Goal: Communication & Community: Answer question/provide support

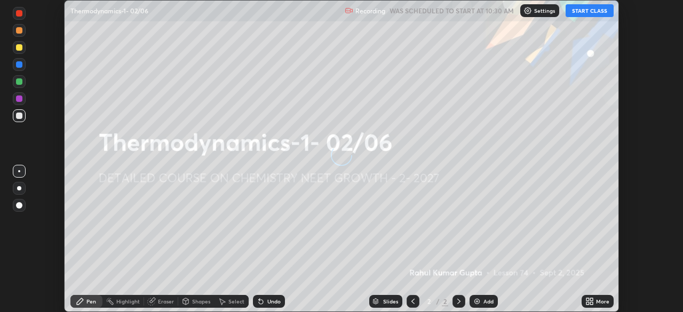
scroll to position [312, 682]
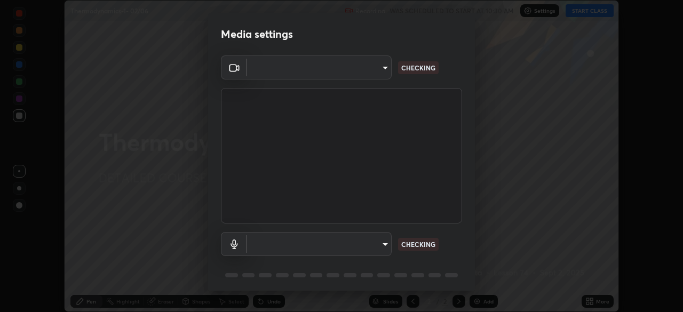
click at [370, 72] on body "Erase all Thermodynamics-1- 02/06 Recording WAS SCHEDULED TO START AT 10:30 AM …" at bounding box center [341, 156] width 683 height 312
click at [366, 69] on div at bounding box center [341, 156] width 683 height 312
type input "1bc8c760721724c3bb23fa848bc882cb96d251e159a7e377002adb6141e657bd"
type input "1918f708b987fa0595dc9586349fa6393aff4c3e10ee40660038fb12667bac0b"
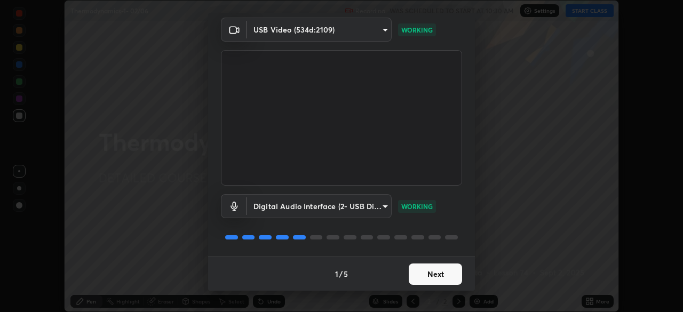
click at [431, 275] on button "Next" at bounding box center [435, 274] width 53 height 21
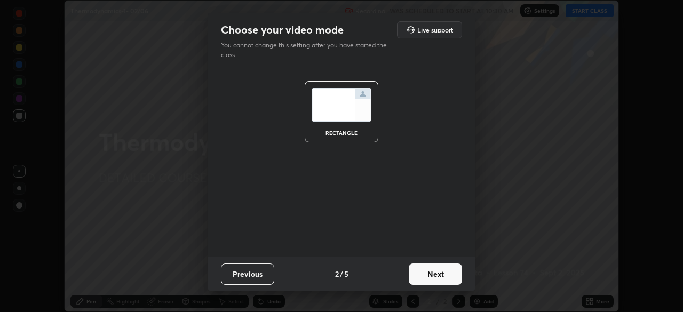
scroll to position [0, 0]
click at [444, 273] on button "Next" at bounding box center [435, 274] width 53 height 21
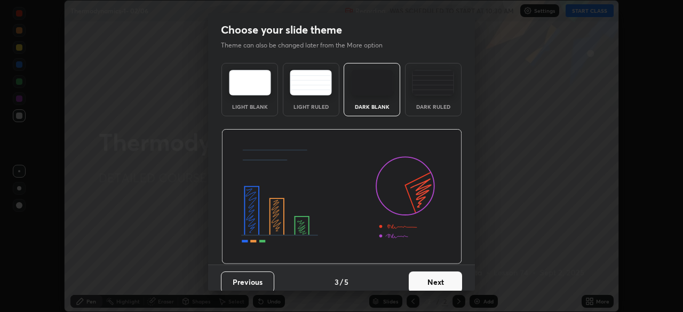
click at [455, 276] on button "Next" at bounding box center [435, 282] width 53 height 21
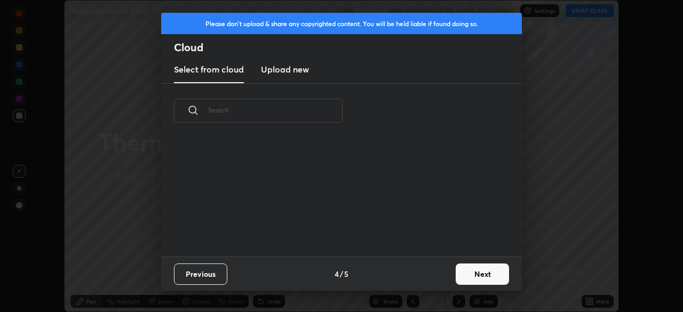
click at [462, 276] on button "Next" at bounding box center [482, 274] width 53 height 21
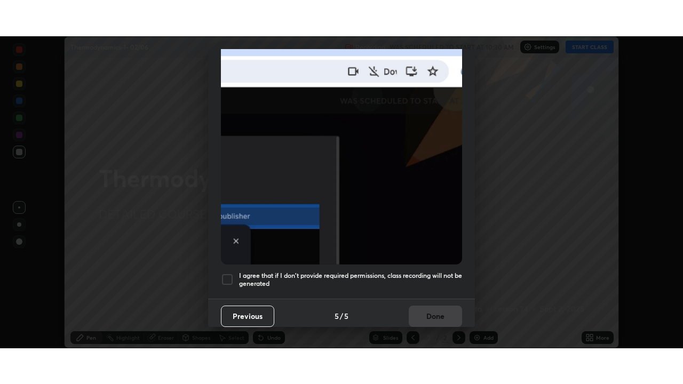
scroll to position [256, 0]
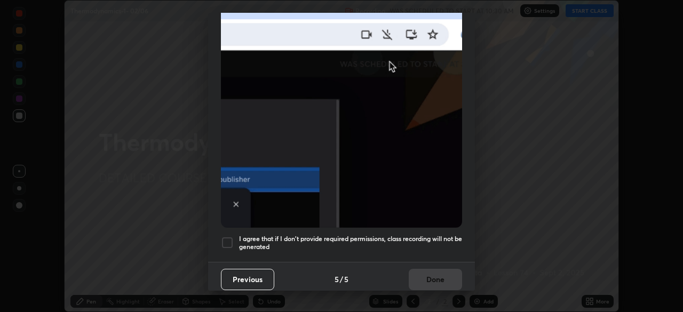
click at [229, 238] on div at bounding box center [227, 242] width 13 height 13
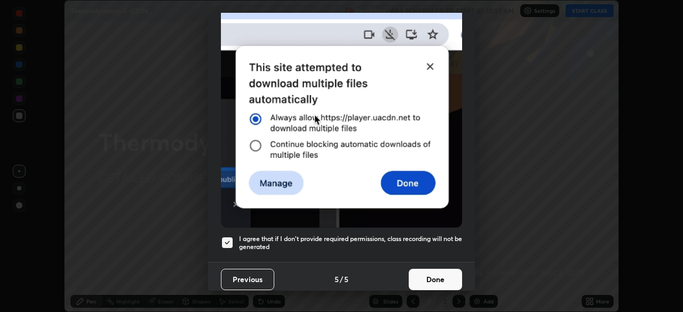
click at [432, 274] on button "Done" at bounding box center [435, 279] width 53 height 21
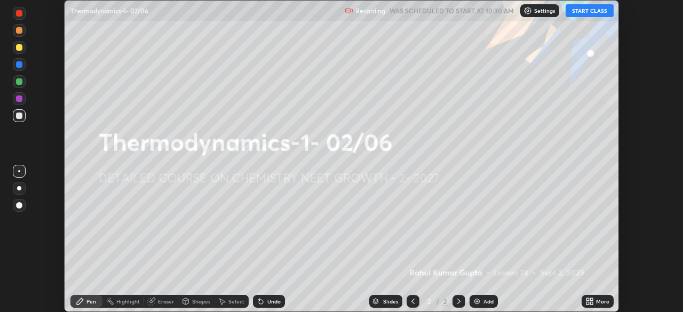
click at [582, 298] on div "More" at bounding box center [598, 301] width 32 height 13
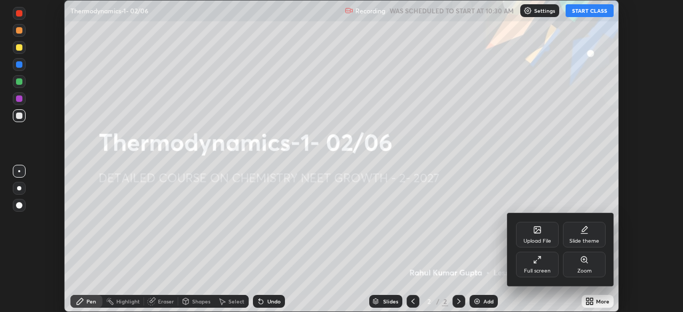
click at [531, 265] on div "Full screen" at bounding box center [537, 265] width 43 height 26
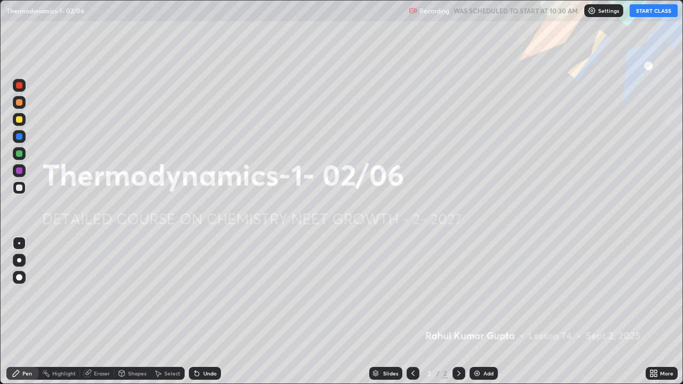
scroll to position [384, 683]
click at [654, 10] on button "START CLASS" at bounding box center [654, 10] width 48 height 13
click at [483, 312] on div "Add" at bounding box center [488, 373] width 10 height 5
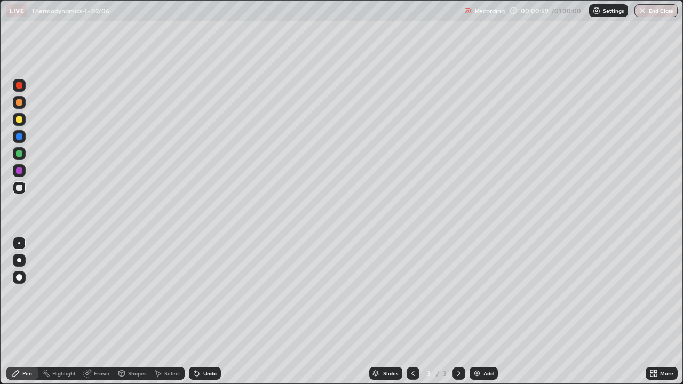
click at [23, 263] on div at bounding box center [19, 260] width 13 height 13
click at [18, 104] on div at bounding box center [19, 102] width 6 height 6
click at [133, 312] on div "Shapes" at bounding box center [137, 373] width 18 height 5
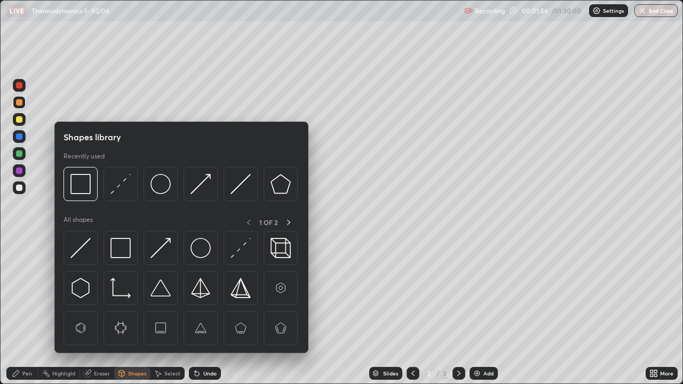
click at [118, 187] on img at bounding box center [120, 184] width 20 height 20
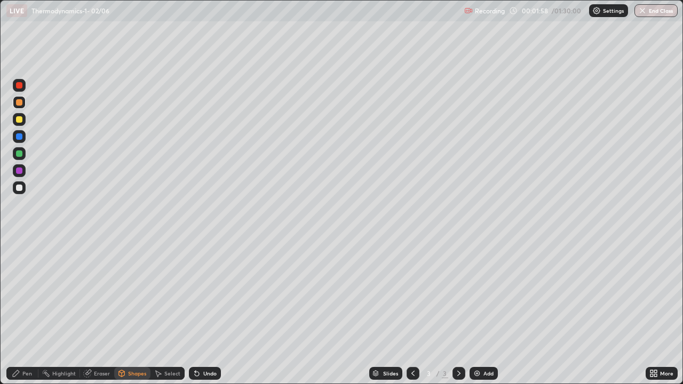
click at [26, 312] on div "Pen" at bounding box center [27, 373] width 10 height 5
click at [20, 192] on div at bounding box center [19, 187] width 13 height 13
click at [20, 138] on div at bounding box center [19, 136] width 6 height 6
click at [483, 312] on div "Add" at bounding box center [488, 373] width 10 height 5
click at [19, 103] on div at bounding box center [19, 102] width 6 height 6
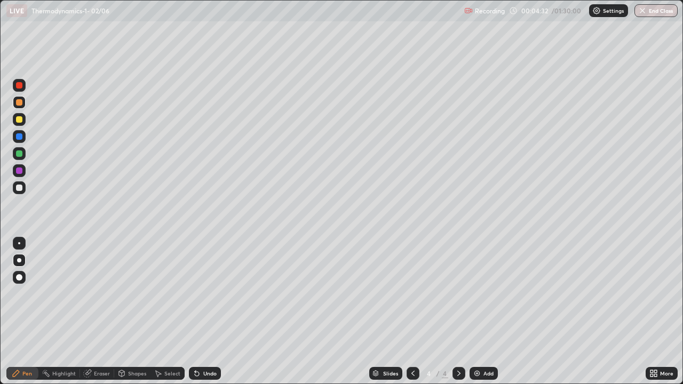
click at [19, 121] on div at bounding box center [19, 119] width 6 height 6
click at [18, 187] on div at bounding box center [19, 188] width 6 height 6
click at [132, 312] on div "Shapes" at bounding box center [137, 373] width 18 height 5
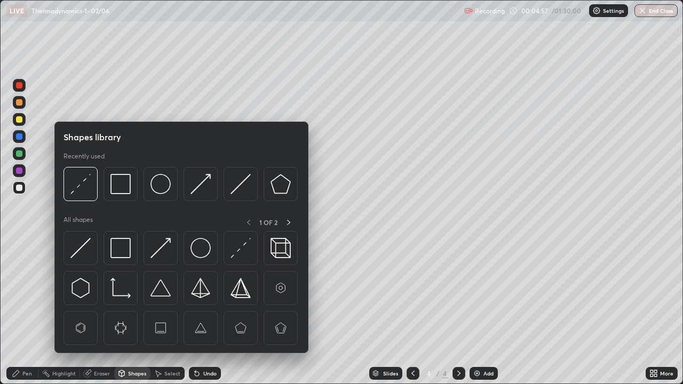
click at [84, 182] on img at bounding box center [80, 184] width 20 height 20
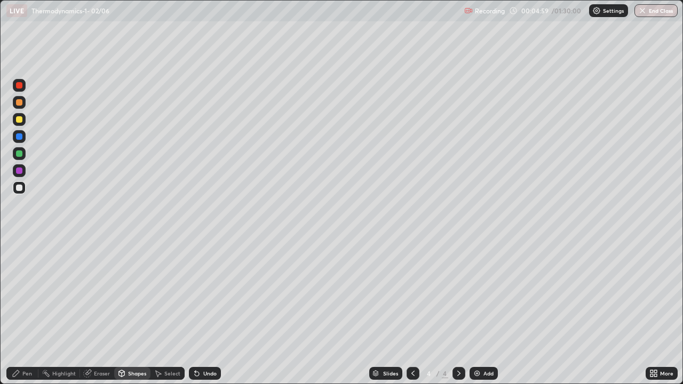
click at [25, 312] on div "Pen" at bounding box center [27, 373] width 10 height 5
click at [18, 153] on div at bounding box center [19, 153] width 6 height 6
click at [19, 121] on div at bounding box center [19, 119] width 6 height 6
click at [18, 189] on div at bounding box center [19, 188] width 6 height 6
click at [130, 312] on div "Shapes" at bounding box center [137, 373] width 18 height 5
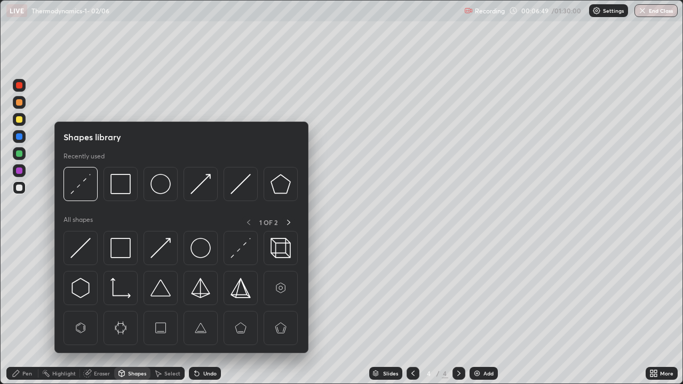
click at [86, 182] on img at bounding box center [80, 184] width 20 height 20
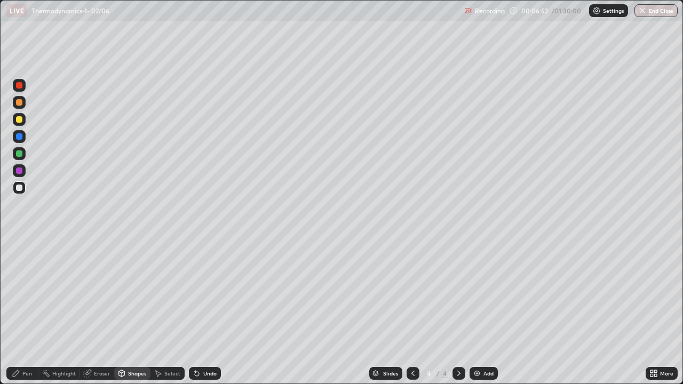
click at [21, 312] on div "Pen" at bounding box center [22, 373] width 32 height 13
click at [19, 122] on div at bounding box center [19, 119] width 6 height 6
click at [17, 189] on div at bounding box center [19, 188] width 6 height 6
click at [481, 312] on div "Add" at bounding box center [484, 373] width 28 height 13
click at [20, 104] on div at bounding box center [19, 102] width 6 height 6
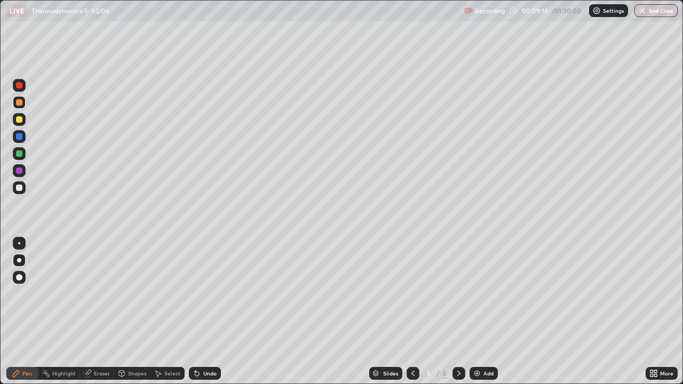
click at [19, 187] on div at bounding box center [19, 188] width 6 height 6
click at [136, 312] on div "Shapes" at bounding box center [137, 373] width 18 height 5
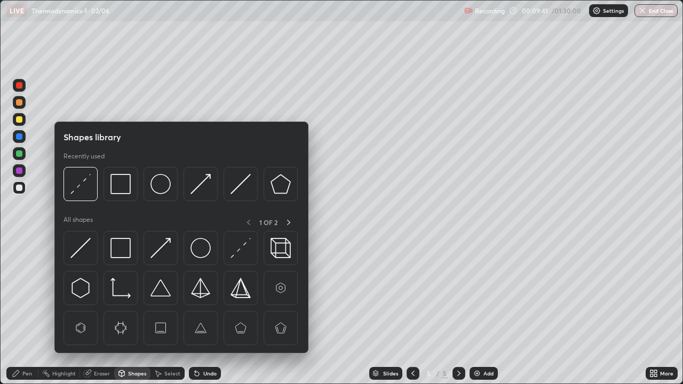
click at [79, 181] on img at bounding box center [80, 184] width 20 height 20
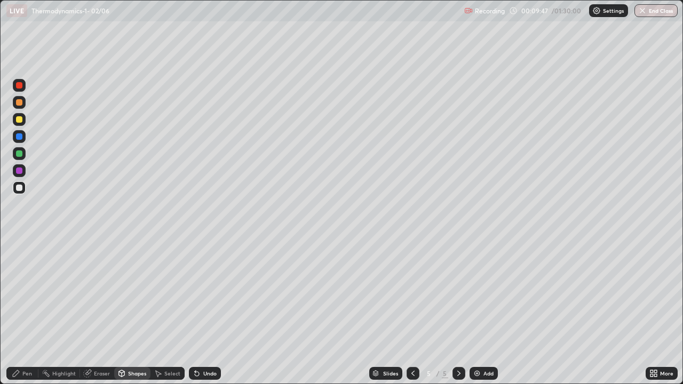
click at [23, 312] on div "Pen" at bounding box center [27, 373] width 10 height 5
click at [15, 157] on div at bounding box center [19, 153] width 13 height 13
click at [21, 188] on div at bounding box center [19, 188] width 6 height 6
click at [478, 312] on img at bounding box center [477, 373] width 9 height 9
click at [486, 312] on div "Add" at bounding box center [488, 373] width 10 height 5
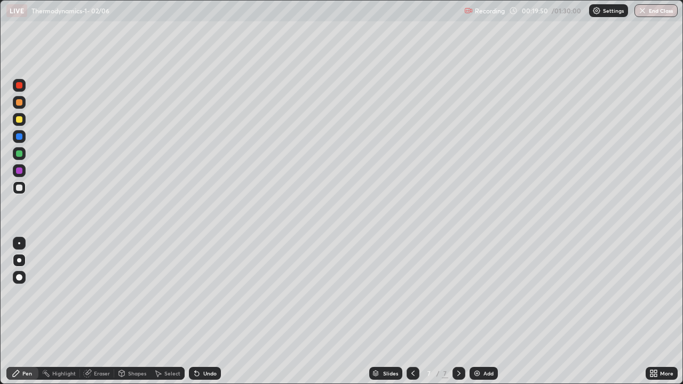
click at [17, 104] on div at bounding box center [19, 102] width 6 height 6
click at [207, 312] on div "Undo" at bounding box center [209, 373] width 13 height 5
click at [134, 312] on div "Shapes" at bounding box center [137, 373] width 18 height 5
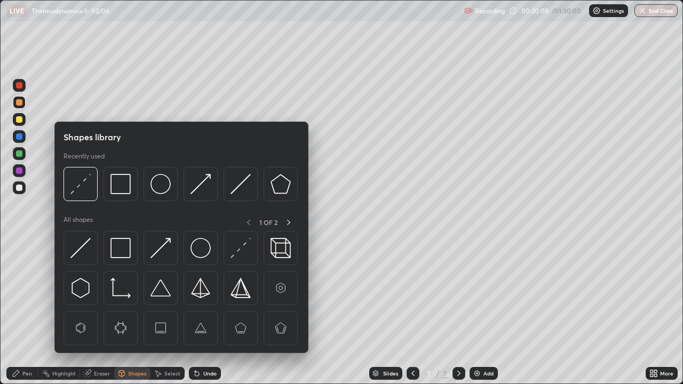
click at [86, 180] on img at bounding box center [80, 184] width 20 height 20
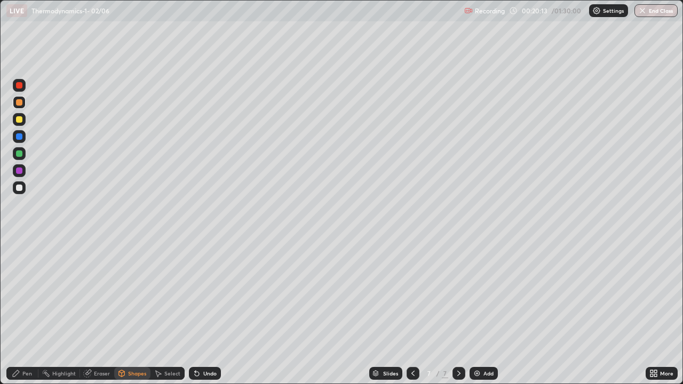
click at [20, 312] on icon at bounding box center [16, 373] width 9 height 9
click at [19, 188] on div at bounding box center [19, 188] width 6 height 6
click at [18, 154] on div at bounding box center [19, 153] width 6 height 6
click at [17, 187] on div at bounding box center [19, 188] width 6 height 6
click at [20, 153] on div at bounding box center [19, 153] width 6 height 6
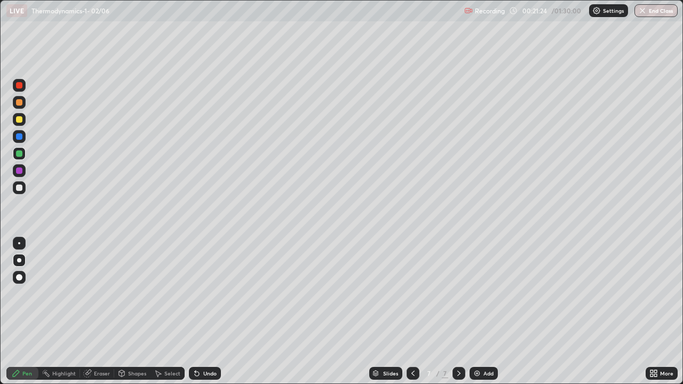
click at [19, 138] on div at bounding box center [19, 136] width 6 height 6
click at [131, 312] on div "Shapes" at bounding box center [137, 373] width 18 height 5
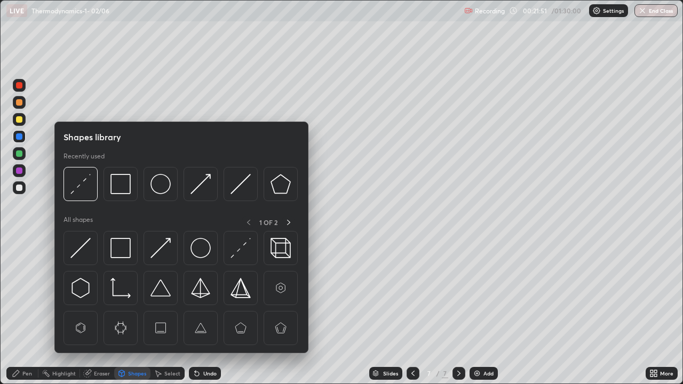
click at [82, 189] on img at bounding box center [80, 184] width 20 height 20
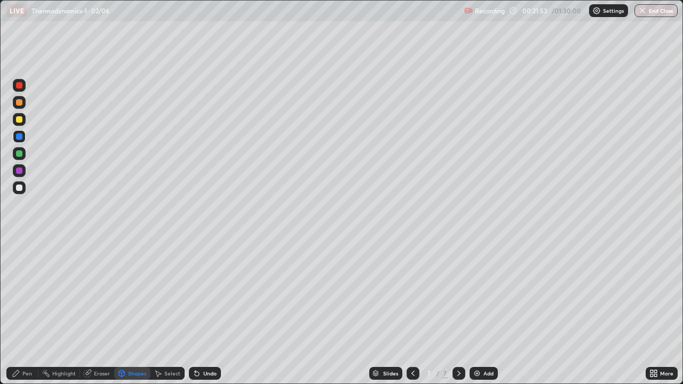
click at [19, 312] on icon at bounding box center [16, 373] width 9 height 9
click at [19, 188] on div at bounding box center [19, 188] width 6 height 6
click at [17, 153] on div at bounding box center [19, 153] width 6 height 6
click at [19, 187] on div at bounding box center [19, 188] width 6 height 6
click at [413, 312] on icon at bounding box center [413, 373] width 9 height 9
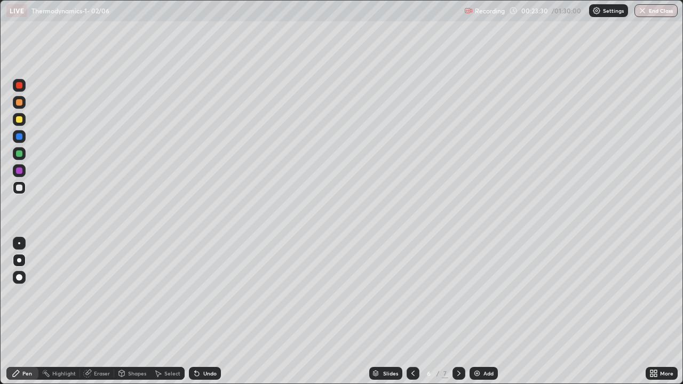
click at [458, 312] on icon at bounding box center [459, 373] width 9 height 9
click at [479, 312] on img at bounding box center [477, 373] width 9 height 9
click at [21, 101] on div at bounding box center [19, 102] width 6 height 6
click at [132, 312] on div "Shapes" at bounding box center [137, 373] width 18 height 5
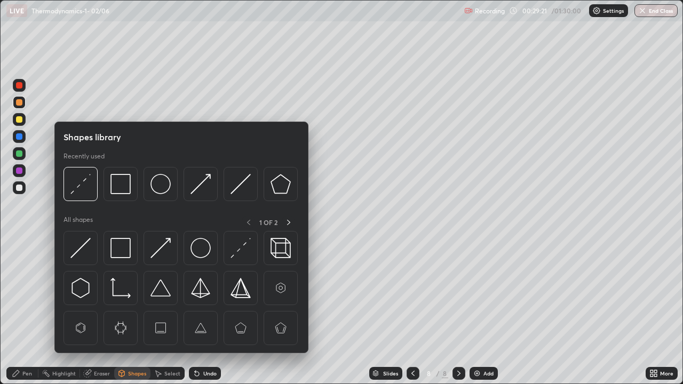
click at [124, 291] on img at bounding box center [120, 288] width 20 height 20
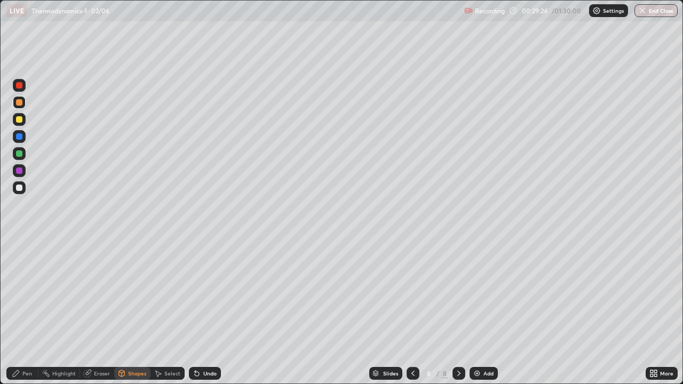
click at [19, 312] on div "Pen" at bounding box center [22, 373] width 32 height 13
click at [16, 188] on div at bounding box center [19, 188] width 6 height 6
click at [134, 312] on div "Shapes" at bounding box center [137, 373] width 18 height 5
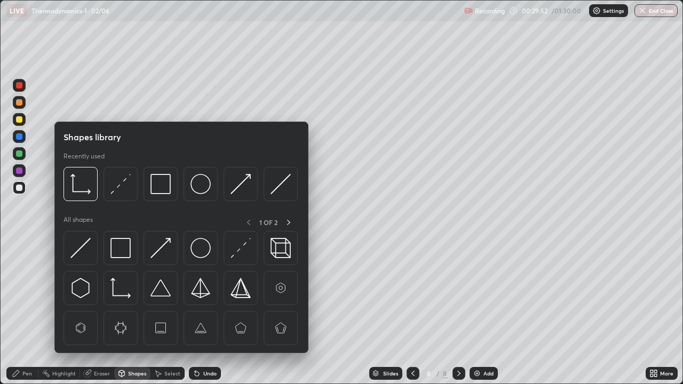
click at [83, 190] on img at bounding box center [80, 184] width 20 height 20
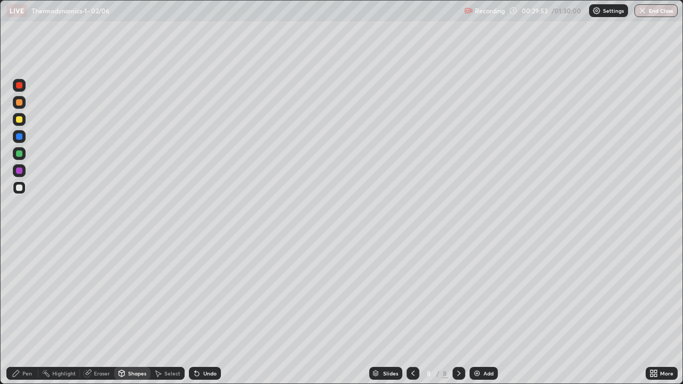
click at [20, 172] on div at bounding box center [19, 171] width 6 height 6
click at [23, 312] on div "Pen" at bounding box center [27, 373] width 10 height 5
click at [21, 155] on div at bounding box center [19, 153] width 6 height 6
click at [21, 189] on div at bounding box center [19, 188] width 6 height 6
click at [131, 312] on div "Shapes" at bounding box center [137, 373] width 18 height 5
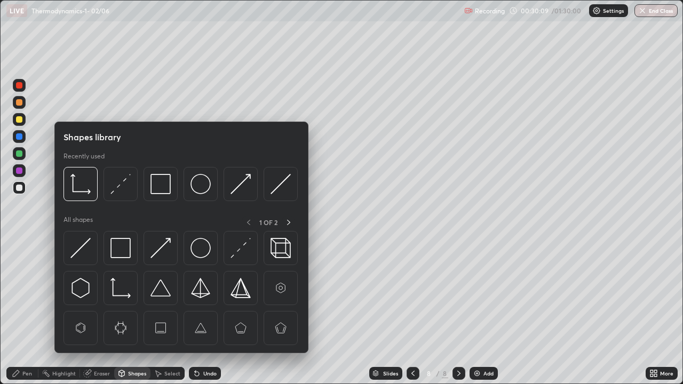
click at [87, 245] on img at bounding box center [80, 248] width 20 height 20
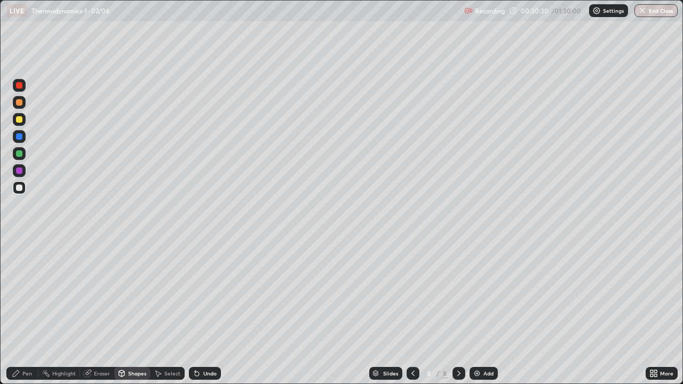
click at [20, 120] on div at bounding box center [19, 119] width 6 height 6
click at [205, 312] on div "Undo" at bounding box center [209, 373] width 13 height 5
click at [20, 312] on div "Pen" at bounding box center [22, 373] width 32 height 13
click at [477, 312] on img at bounding box center [477, 373] width 9 height 9
click at [414, 312] on icon at bounding box center [413, 373] width 9 height 9
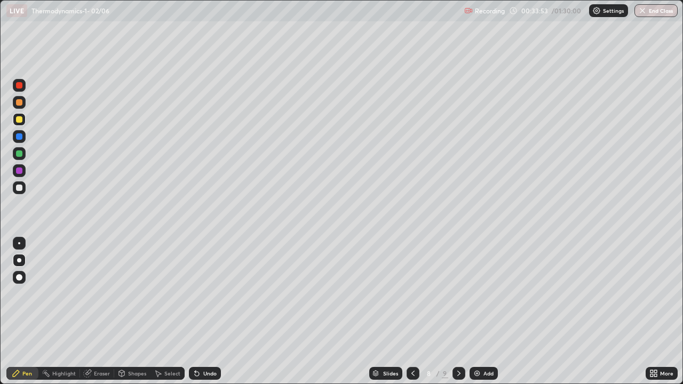
click at [17, 105] on div at bounding box center [19, 102] width 6 height 6
click at [457, 312] on icon at bounding box center [458, 373] width 3 height 5
click at [130, 312] on div "Shapes" at bounding box center [137, 373] width 18 height 5
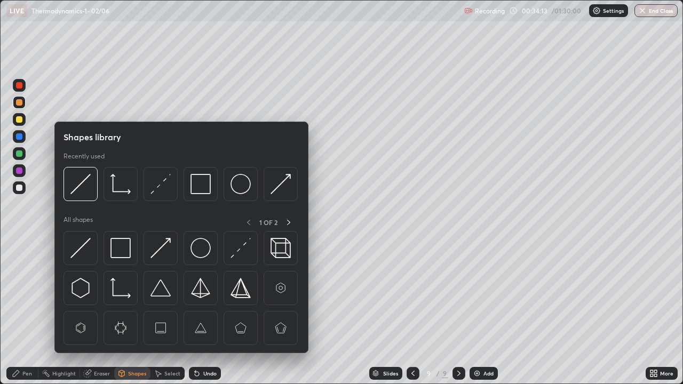
click at [155, 185] on img at bounding box center [160, 184] width 20 height 20
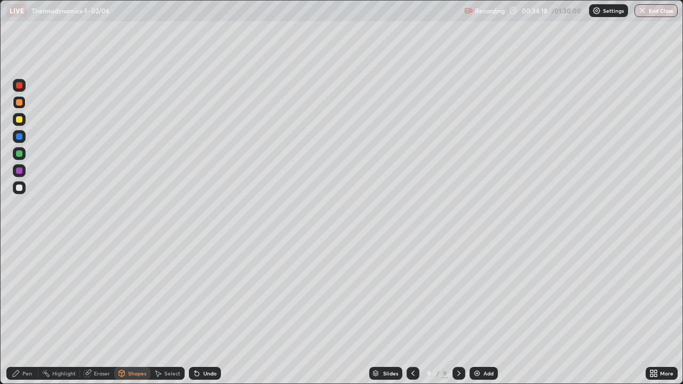
click at [22, 312] on div "Pen" at bounding box center [27, 373] width 10 height 5
click at [21, 190] on div at bounding box center [19, 188] width 6 height 6
click at [20, 139] on div at bounding box center [19, 136] width 6 height 6
click at [18, 187] on div at bounding box center [19, 188] width 6 height 6
click at [130, 312] on div "Shapes" at bounding box center [137, 373] width 18 height 5
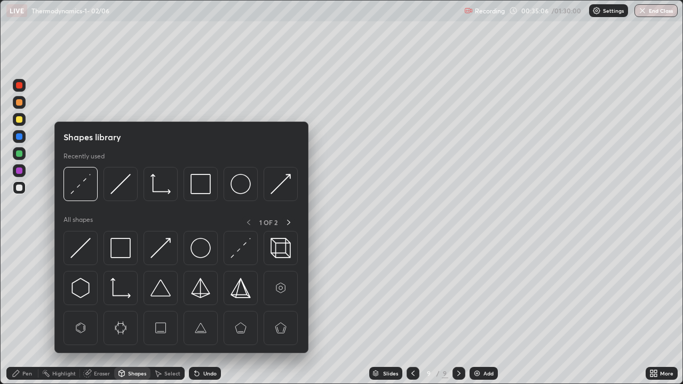
click at [114, 242] on img at bounding box center [120, 248] width 20 height 20
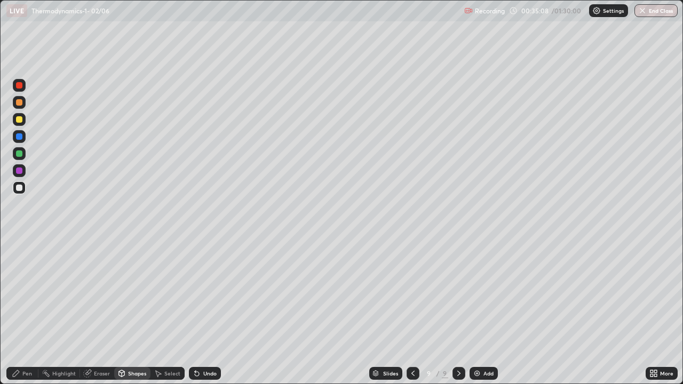
click at [208, 312] on div "Undo" at bounding box center [209, 373] width 13 height 5
click at [24, 312] on div "Pen" at bounding box center [27, 373] width 10 height 5
click at [133, 312] on div "Shapes" at bounding box center [137, 373] width 18 height 5
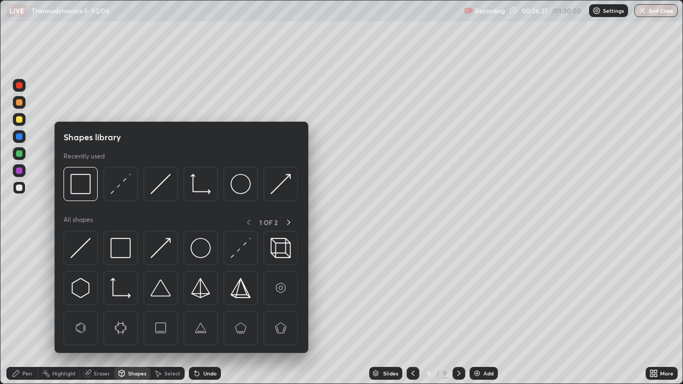
click at [202, 183] on img at bounding box center [200, 184] width 20 height 20
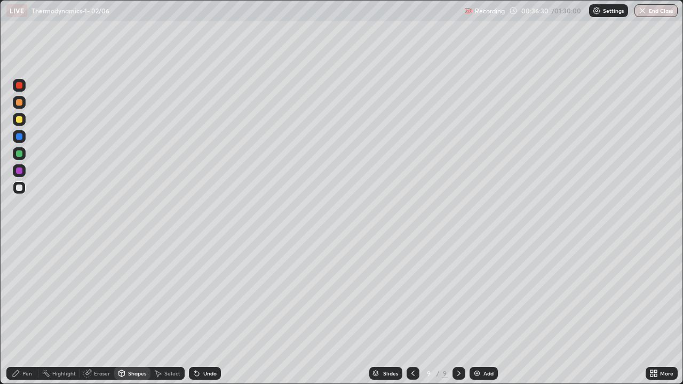
click at [129, 312] on div "Shapes" at bounding box center [137, 373] width 18 height 5
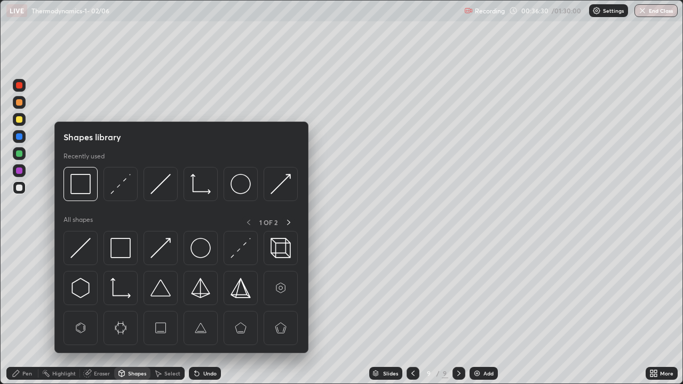
click at [162, 180] on img at bounding box center [160, 184] width 20 height 20
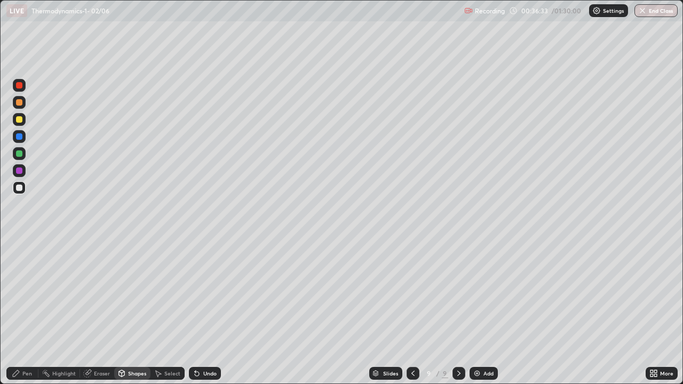
click at [18, 312] on icon at bounding box center [16, 373] width 6 height 6
click at [16, 172] on div at bounding box center [19, 171] width 6 height 6
click at [478, 312] on img at bounding box center [477, 373] width 9 height 9
click at [19, 102] on div at bounding box center [19, 102] width 6 height 6
click at [134, 312] on div "Shapes" at bounding box center [137, 373] width 18 height 5
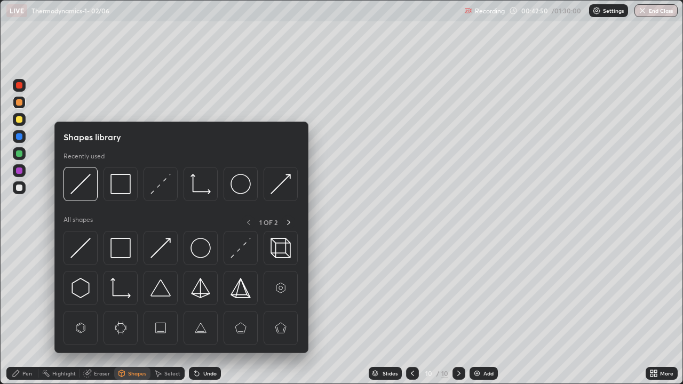
click at [155, 186] on img at bounding box center [160, 184] width 20 height 20
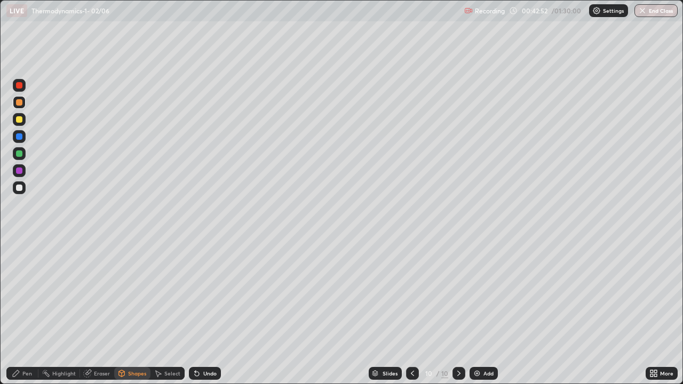
click at [27, 312] on div "Pen" at bounding box center [27, 373] width 10 height 5
click at [19, 185] on div at bounding box center [19, 188] width 6 height 6
click at [129, 312] on div "Shapes" at bounding box center [137, 373] width 18 height 5
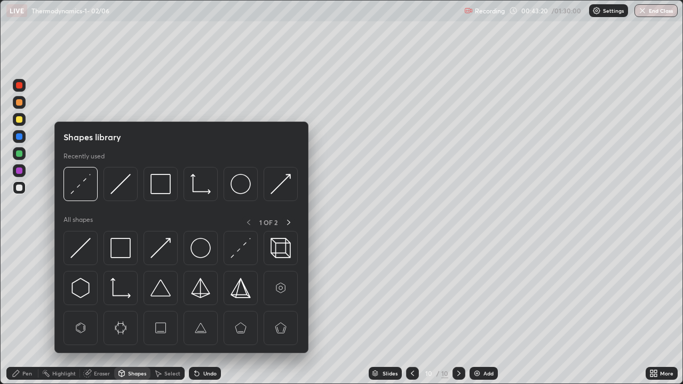
click at [79, 186] on img at bounding box center [80, 184] width 20 height 20
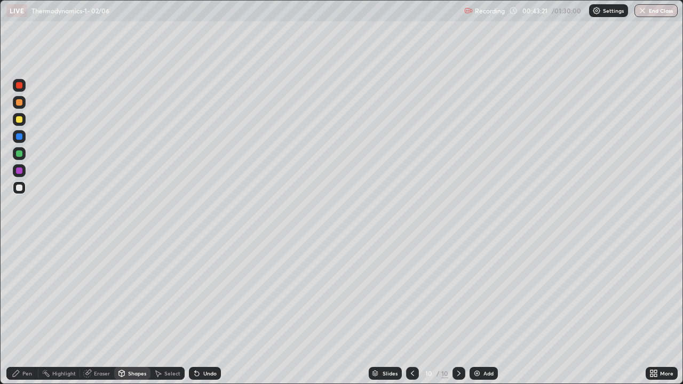
click at [20, 188] on div at bounding box center [19, 188] width 6 height 6
click at [20, 171] on div at bounding box center [19, 171] width 6 height 6
click at [27, 312] on div "Pen" at bounding box center [27, 373] width 10 height 5
click at [17, 187] on div at bounding box center [19, 188] width 6 height 6
click at [15, 155] on div at bounding box center [19, 153] width 13 height 13
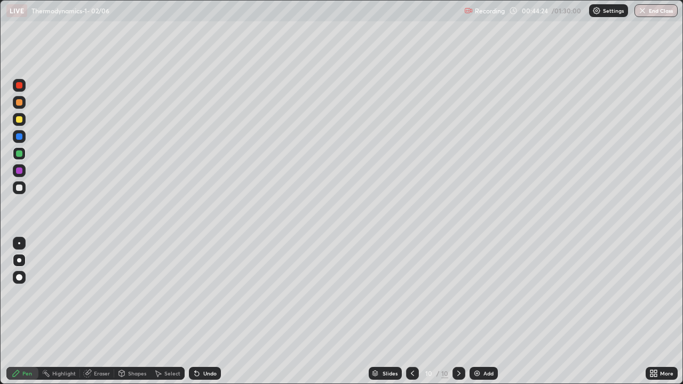
click at [128, 312] on div "Shapes" at bounding box center [137, 373] width 18 height 5
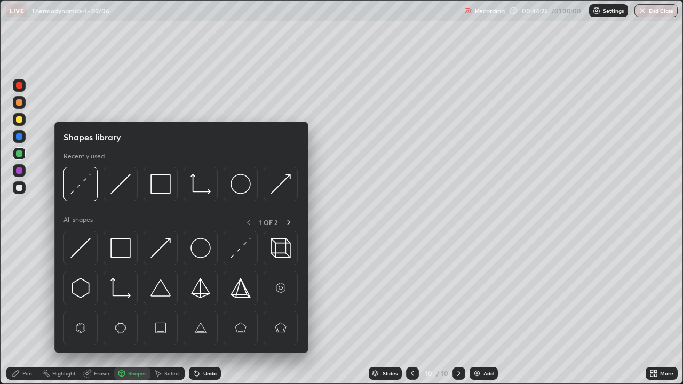
click at [206, 187] on img at bounding box center [200, 184] width 20 height 20
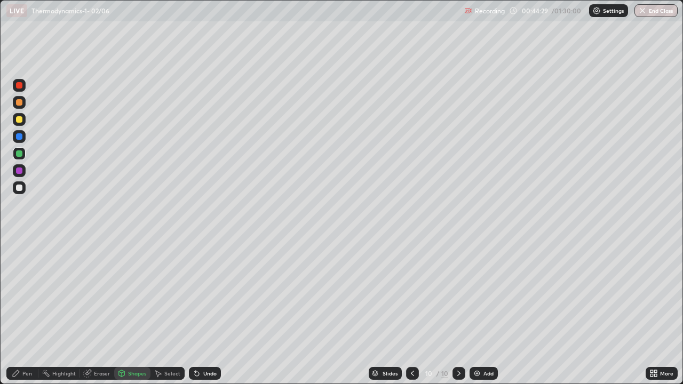
click at [25, 312] on div "Pen" at bounding box center [27, 373] width 10 height 5
click at [22, 189] on div at bounding box center [19, 187] width 13 height 13
click at [410, 312] on icon at bounding box center [412, 373] width 9 height 9
click at [460, 312] on div at bounding box center [458, 373] width 13 height 13
click at [138, 312] on div "Shapes" at bounding box center [132, 373] width 36 height 13
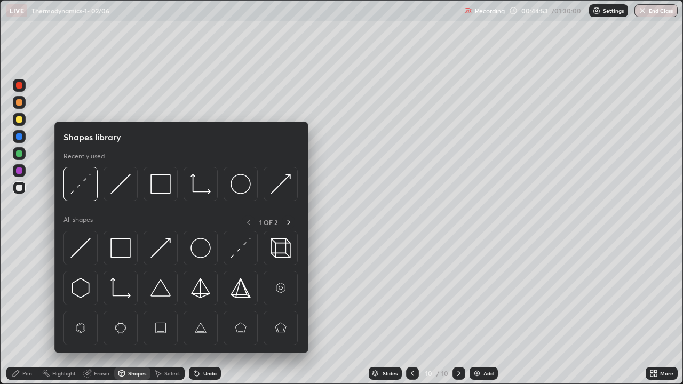
click at [120, 187] on img at bounding box center [120, 184] width 20 height 20
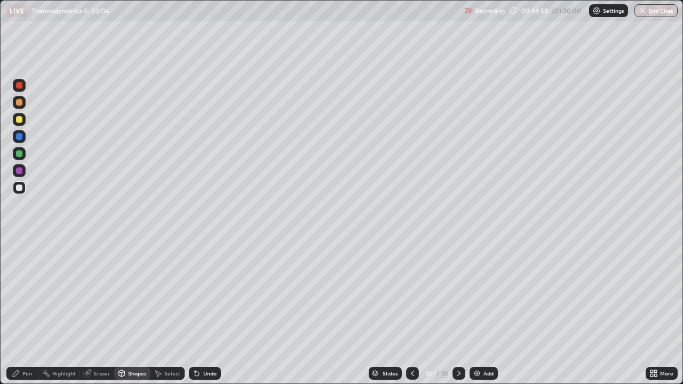
click at [27, 312] on div "Pen" at bounding box center [27, 373] width 10 height 5
click at [481, 312] on div "Add" at bounding box center [484, 373] width 28 height 13
click at [18, 102] on div at bounding box center [19, 102] width 6 height 6
click at [136, 312] on div "Shapes" at bounding box center [137, 373] width 18 height 5
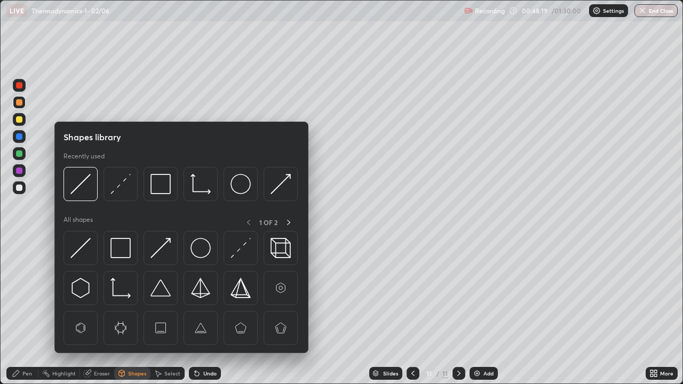
click at [122, 186] on img at bounding box center [120, 184] width 20 height 20
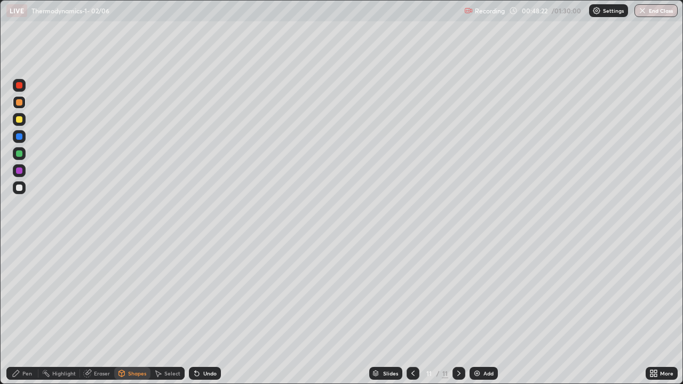
click at [28, 312] on div "Pen" at bounding box center [27, 373] width 10 height 5
click at [20, 187] on div at bounding box center [19, 188] width 6 height 6
click at [128, 312] on div "Shapes" at bounding box center [137, 373] width 18 height 5
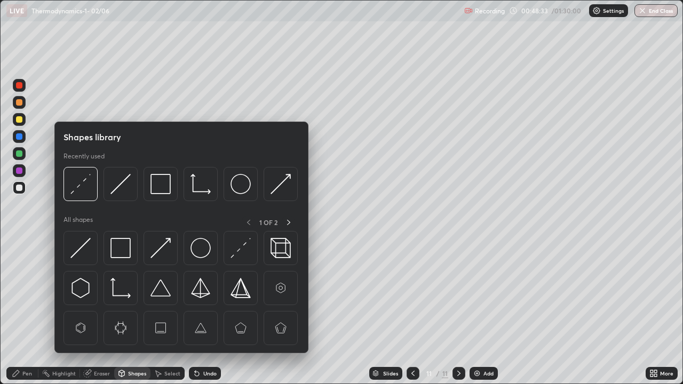
click at [119, 244] on img at bounding box center [120, 248] width 20 height 20
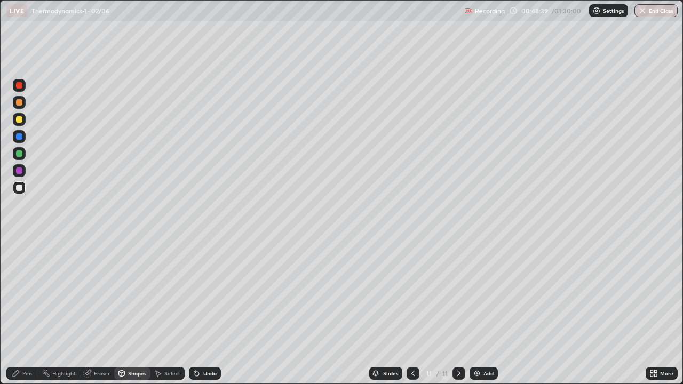
click at [19, 312] on icon at bounding box center [16, 373] width 9 height 9
click at [206, 312] on div "Undo" at bounding box center [209, 373] width 13 height 5
click at [19, 103] on div at bounding box center [19, 102] width 6 height 6
click at [483, 312] on div "Add" at bounding box center [488, 373] width 10 height 5
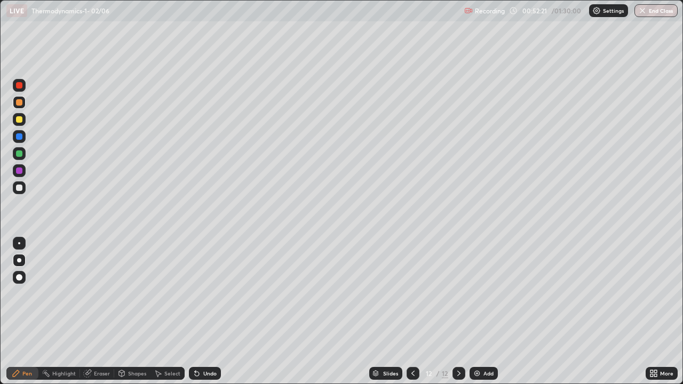
click at [131, 312] on div "Shapes" at bounding box center [137, 373] width 18 height 5
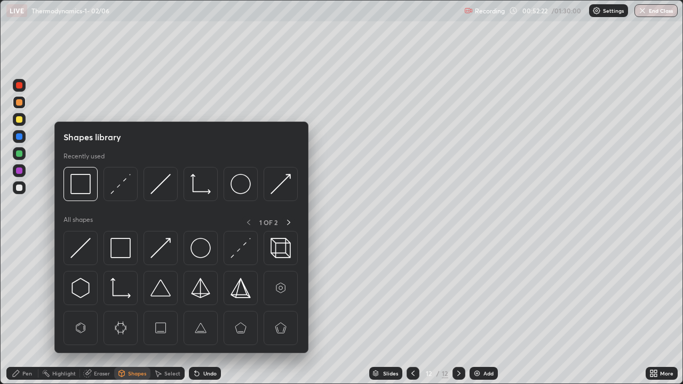
click at [115, 193] on img at bounding box center [120, 184] width 20 height 20
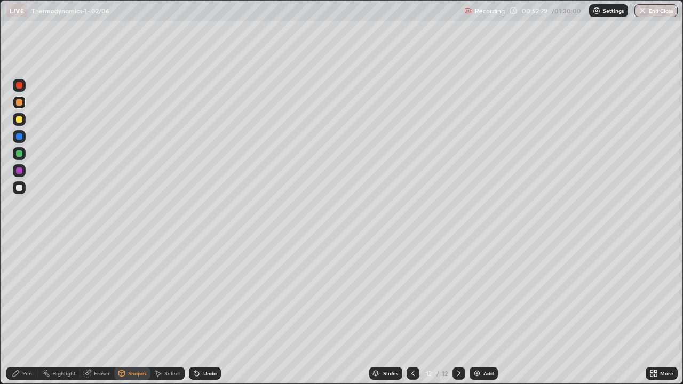
click at [20, 312] on div "Pen" at bounding box center [22, 373] width 32 height 13
click at [18, 120] on div at bounding box center [19, 119] width 6 height 6
click at [19, 186] on div at bounding box center [19, 188] width 6 height 6
click at [129, 312] on div "Shapes" at bounding box center [137, 373] width 18 height 5
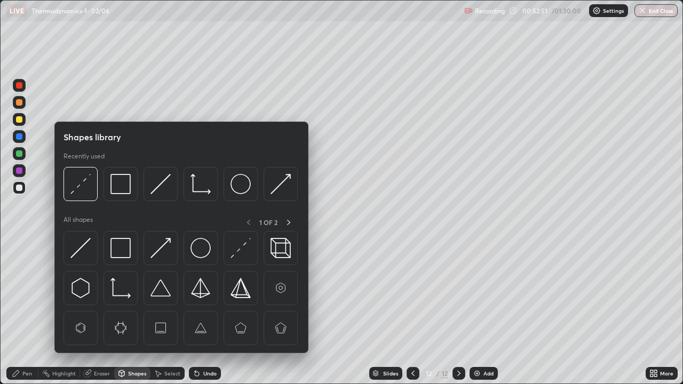
click at [127, 295] on img at bounding box center [120, 288] width 20 height 20
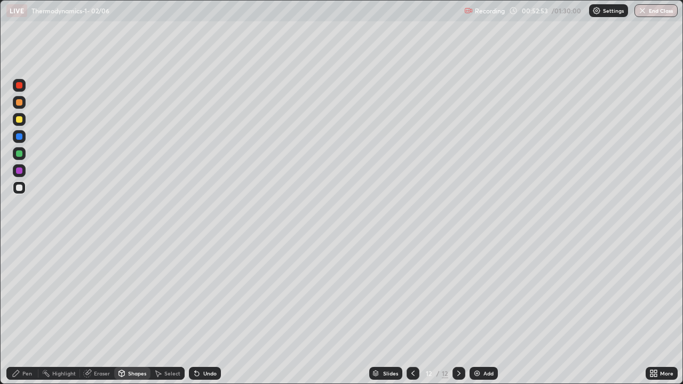
click at [26, 312] on div "Pen" at bounding box center [27, 373] width 10 height 5
click at [127, 312] on div "Shapes" at bounding box center [132, 373] width 36 height 13
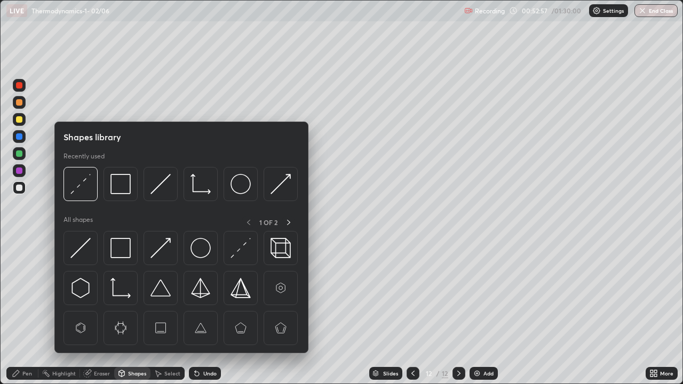
click at [282, 185] on img at bounding box center [281, 184] width 20 height 20
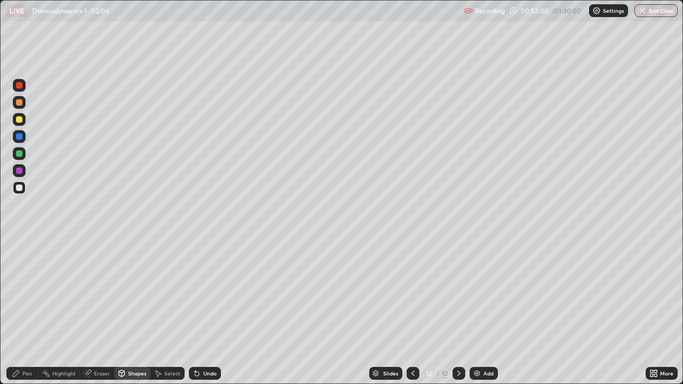
click at [209, 312] on div "Undo" at bounding box center [209, 373] width 13 height 5
click at [17, 170] on div at bounding box center [19, 171] width 6 height 6
click at [20, 184] on div at bounding box center [19, 187] width 13 height 13
click at [210, 312] on div "Undo" at bounding box center [209, 373] width 13 height 5
click at [23, 312] on div "Pen" at bounding box center [22, 373] width 32 height 13
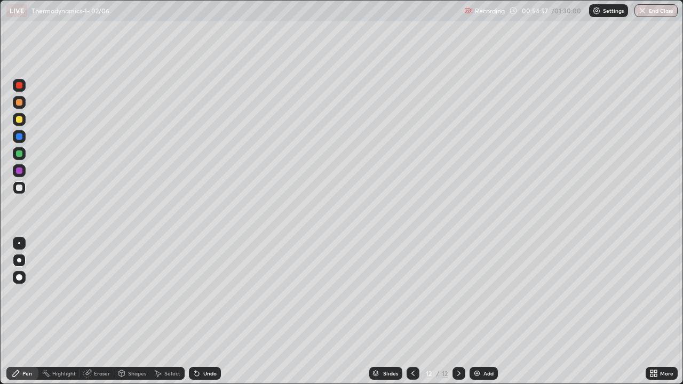
click at [129, 312] on div "Shapes" at bounding box center [137, 373] width 18 height 5
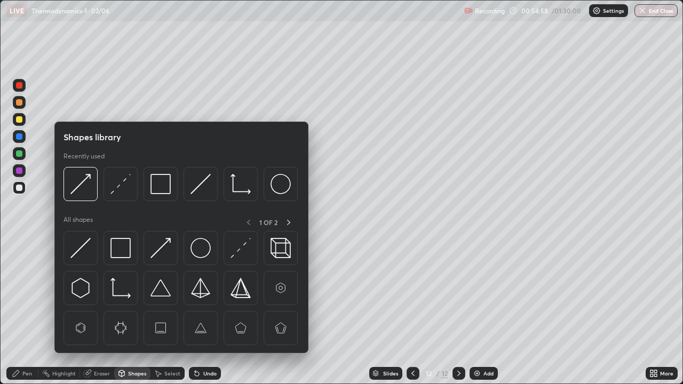
click at [125, 192] on img at bounding box center [120, 184] width 20 height 20
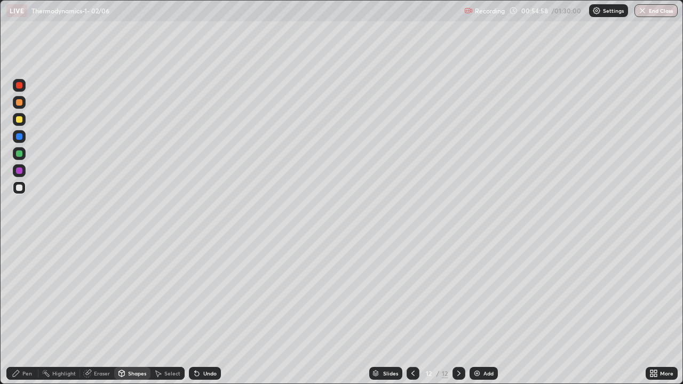
click at [21, 155] on div at bounding box center [19, 153] width 6 height 6
click at [205, 312] on div "Undo" at bounding box center [209, 373] width 13 height 5
click at [28, 312] on div "Pen" at bounding box center [27, 373] width 10 height 5
click at [18, 105] on div at bounding box center [19, 102] width 6 height 6
click at [483, 312] on div "Add" at bounding box center [488, 373] width 10 height 5
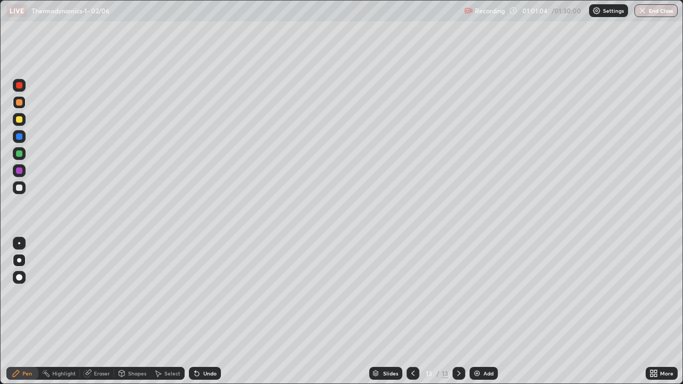
click at [210, 312] on div "Undo" at bounding box center [205, 373] width 32 height 13
click at [210, 312] on div "Undo" at bounding box center [209, 373] width 13 height 5
click at [130, 312] on div "Shapes" at bounding box center [137, 373] width 18 height 5
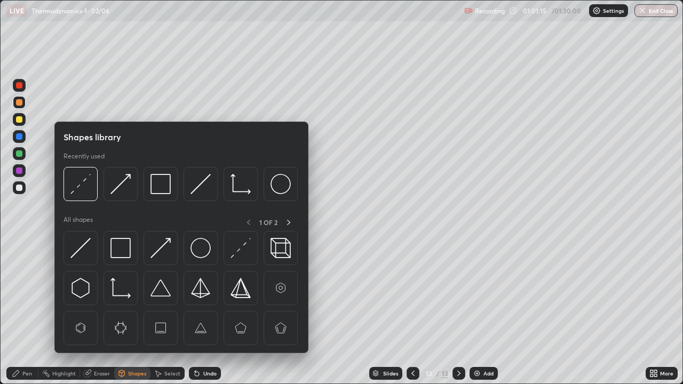
click at [85, 181] on img at bounding box center [80, 184] width 20 height 20
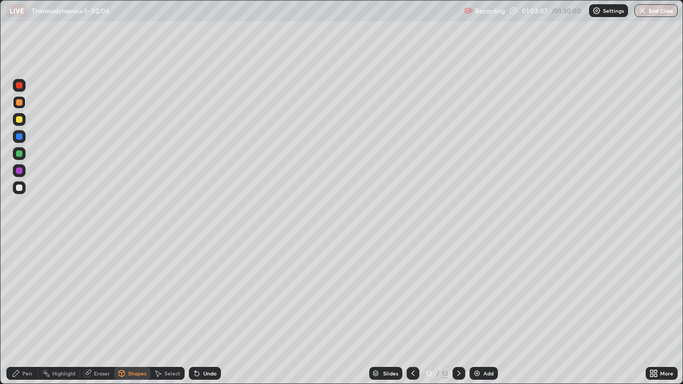
click at [17, 190] on div at bounding box center [19, 187] width 13 height 13
click at [206, 312] on div "Undo" at bounding box center [209, 373] width 13 height 5
click at [21, 312] on div "Pen" at bounding box center [22, 373] width 32 height 13
click at [130, 312] on div "Shapes" at bounding box center [137, 373] width 18 height 5
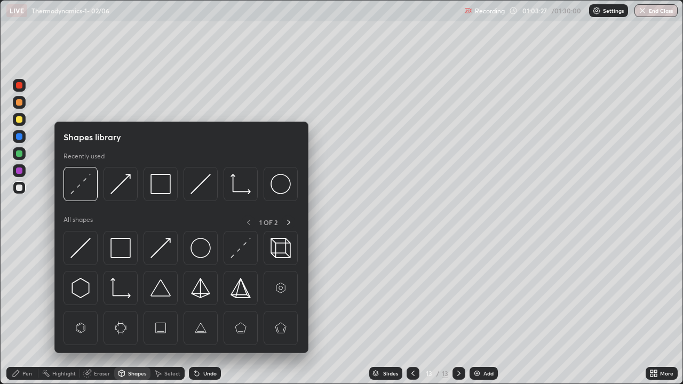
click at [160, 187] on img at bounding box center [160, 184] width 20 height 20
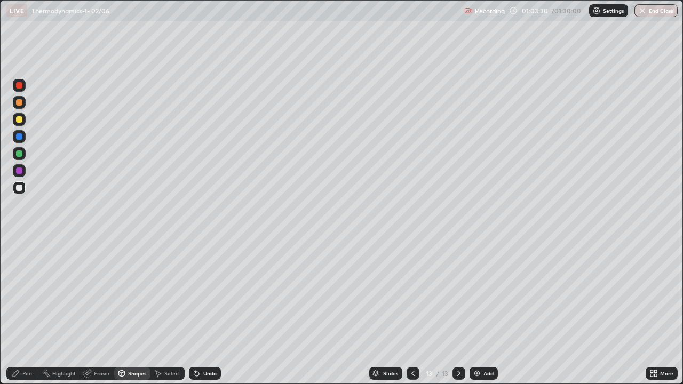
click at [96, 312] on div "Eraser" at bounding box center [102, 373] width 16 height 5
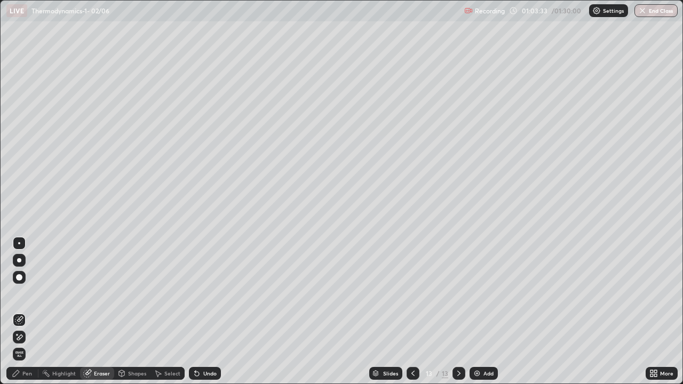
click at [100, 312] on div "Eraser" at bounding box center [102, 373] width 16 height 5
click at [131, 312] on div "Shapes" at bounding box center [137, 373] width 18 height 5
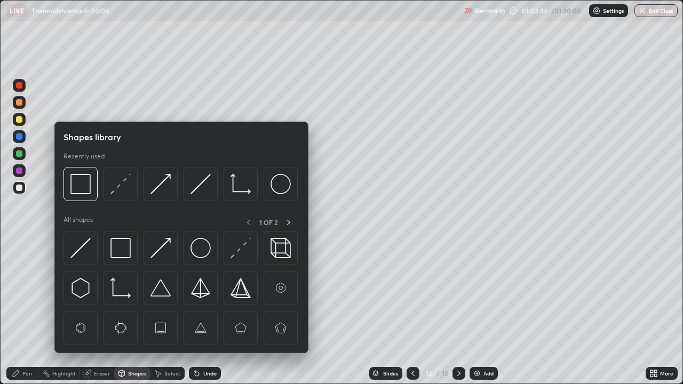
click at [194, 252] on img at bounding box center [200, 248] width 20 height 20
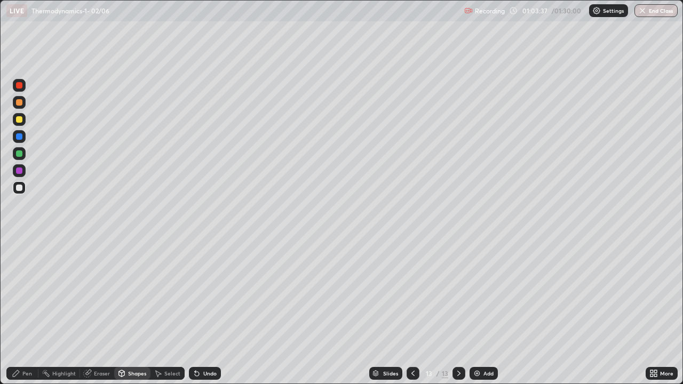
click at [130, 312] on div "Shapes" at bounding box center [132, 373] width 36 height 13
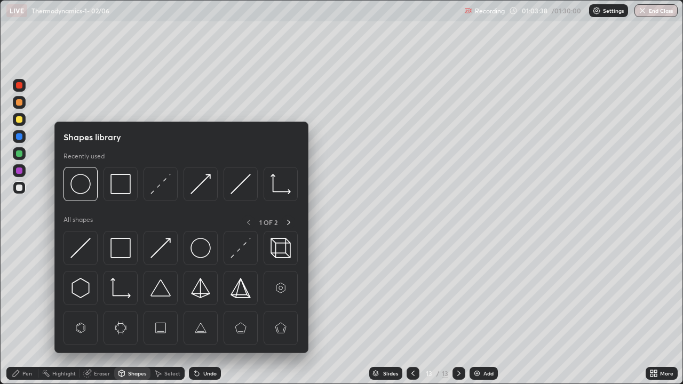
click at [121, 185] on img at bounding box center [120, 184] width 20 height 20
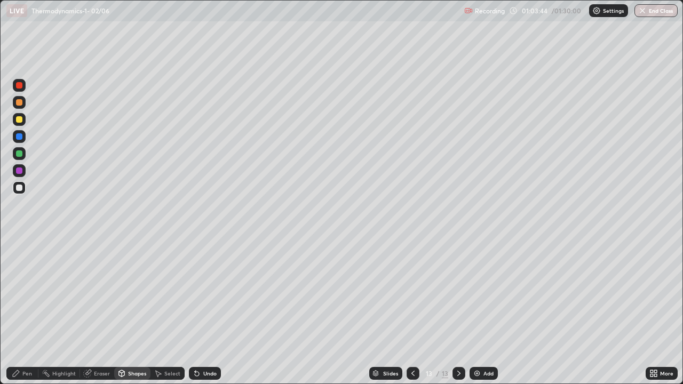
click at [19, 312] on icon at bounding box center [16, 373] width 6 height 6
click at [172, 312] on div "Select" at bounding box center [172, 373] width 16 height 5
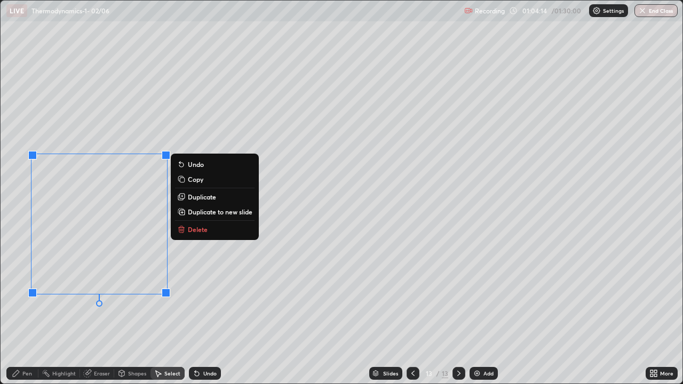
click at [197, 181] on p "Copy" at bounding box center [195, 179] width 15 height 9
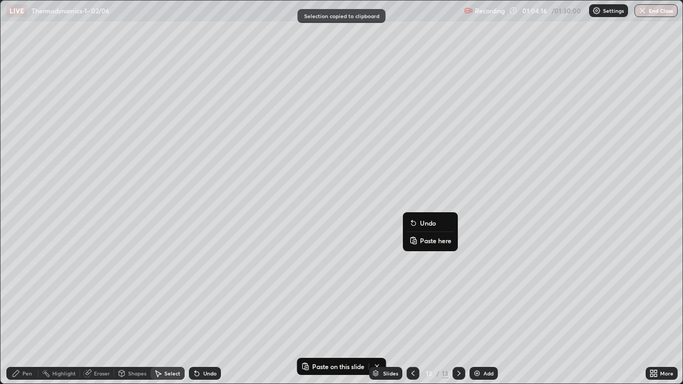
click at [430, 241] on p "Paste here" at bounding box center [435, 240] width 31 height 9
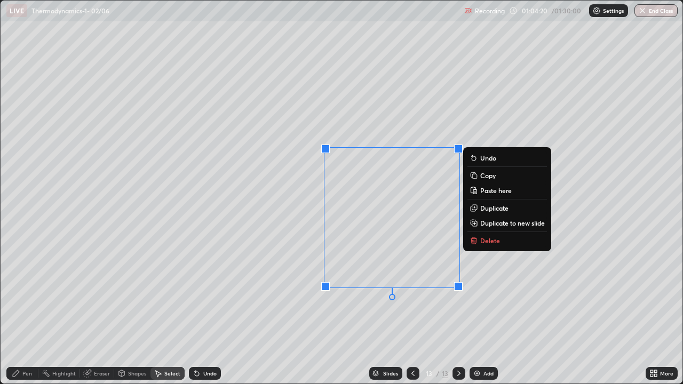
click at [23, 312] on div "Pen" at bounding box center [27, 373] width 10 height 5
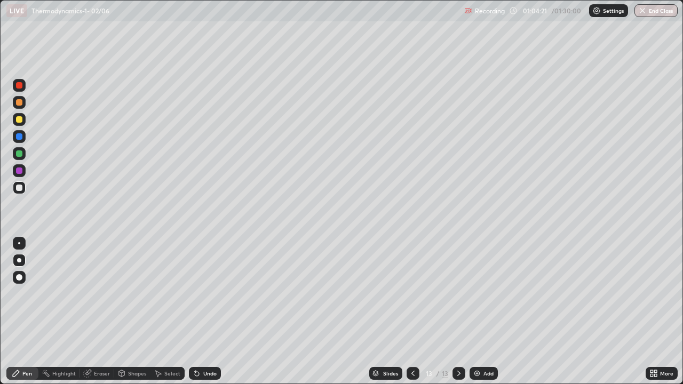
click at [19, 152] on div at bounding box center [19, 153] width 6 height 6
click at [14, 122] on div at bounding box center [19, 119] width 13 height 13
click at [19, 154] on div at bounding box center [19, 153] width 6 height 6
click at [649, 11] on button "End Class" at bounding box center [656, 10] width 42 height 13
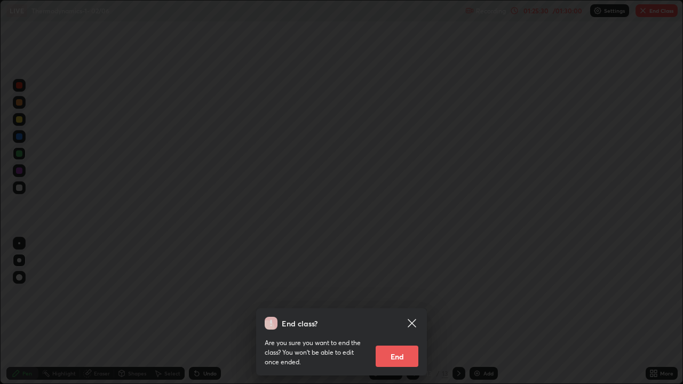
click at [404, 312] on button "End" at bounding box center [397, 356] width 43 height 21
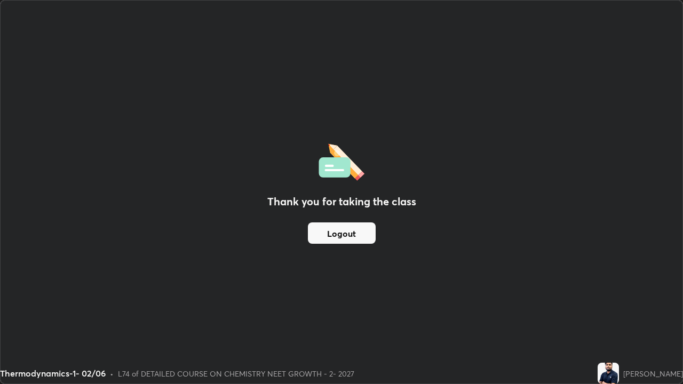
click at [362, 235] on button "Logout" at bounding box center [342, 232] width 68 height 21
